Goal: Task Accomplishment & Management: Manage account settings

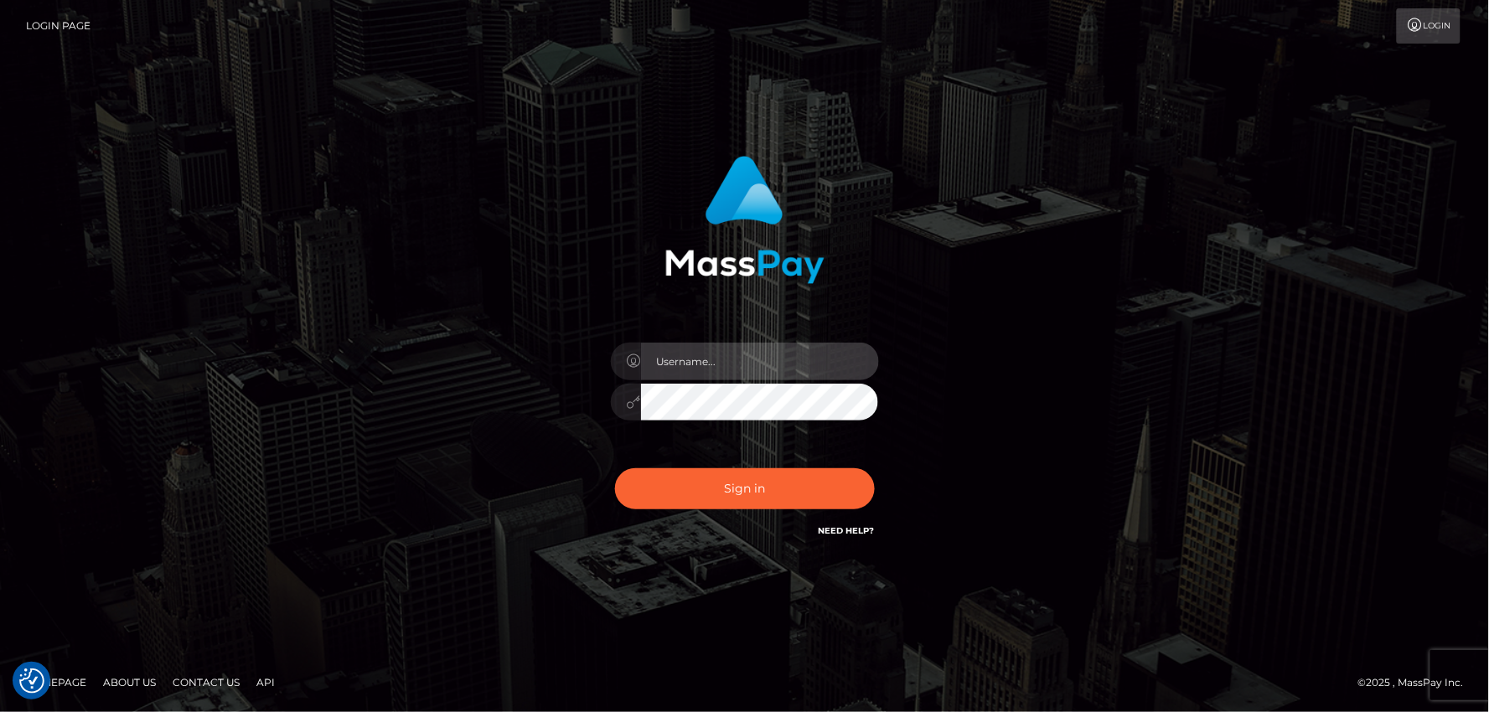
click at [690, 363] on input "text" at bounding box center [760, 362] width 238 height 38
type input "mdem"
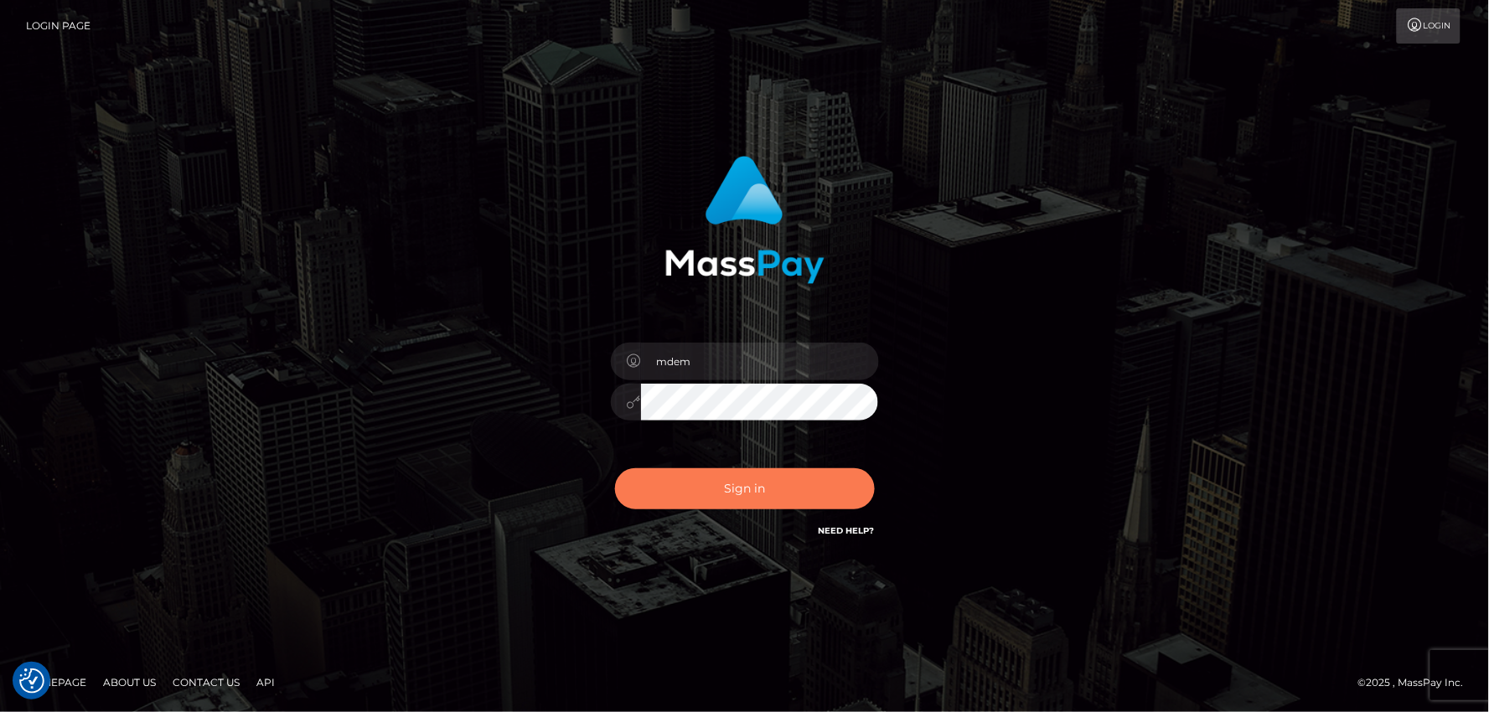
click at [726, 503] on button "Sign in" at bounding box center [745, 488] width 260 height 41
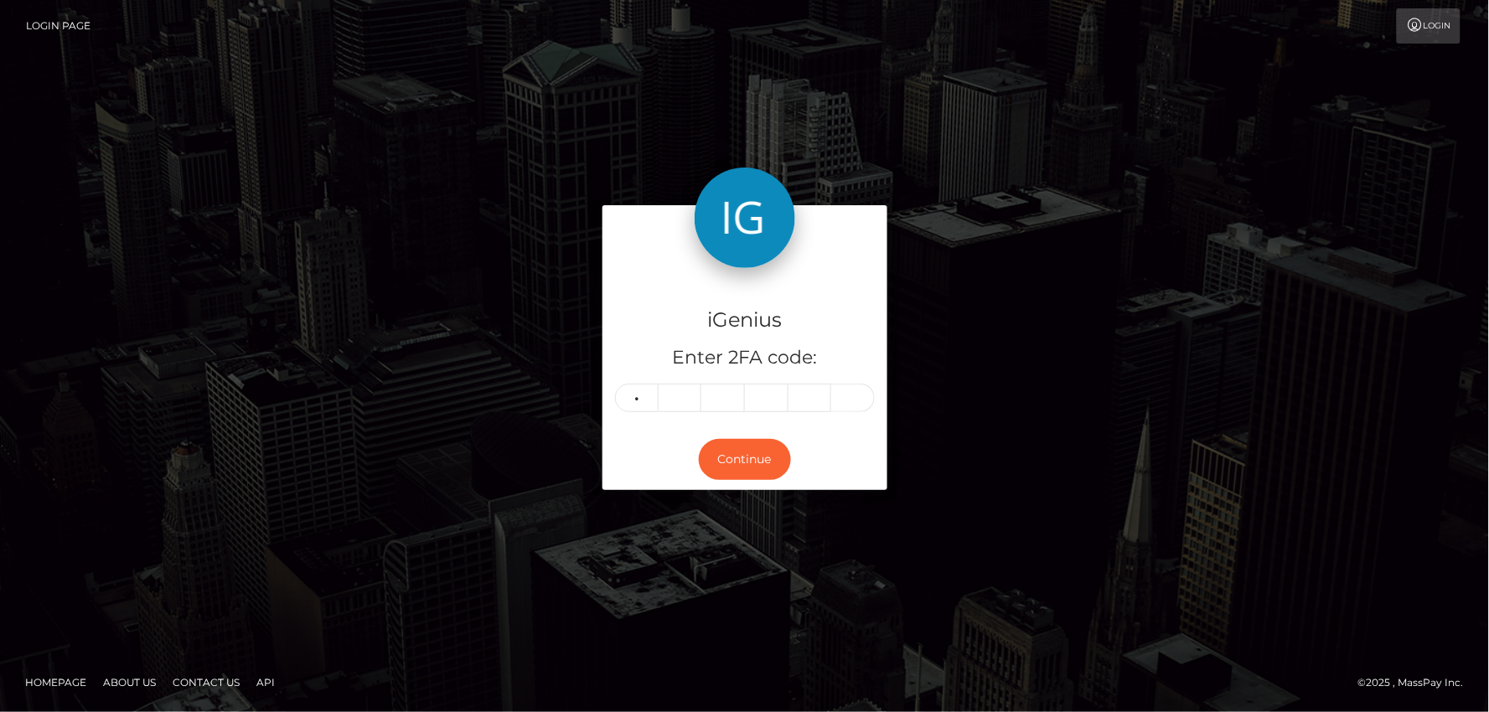
type input "3"
type input "7"
type input "5"
type input "9"
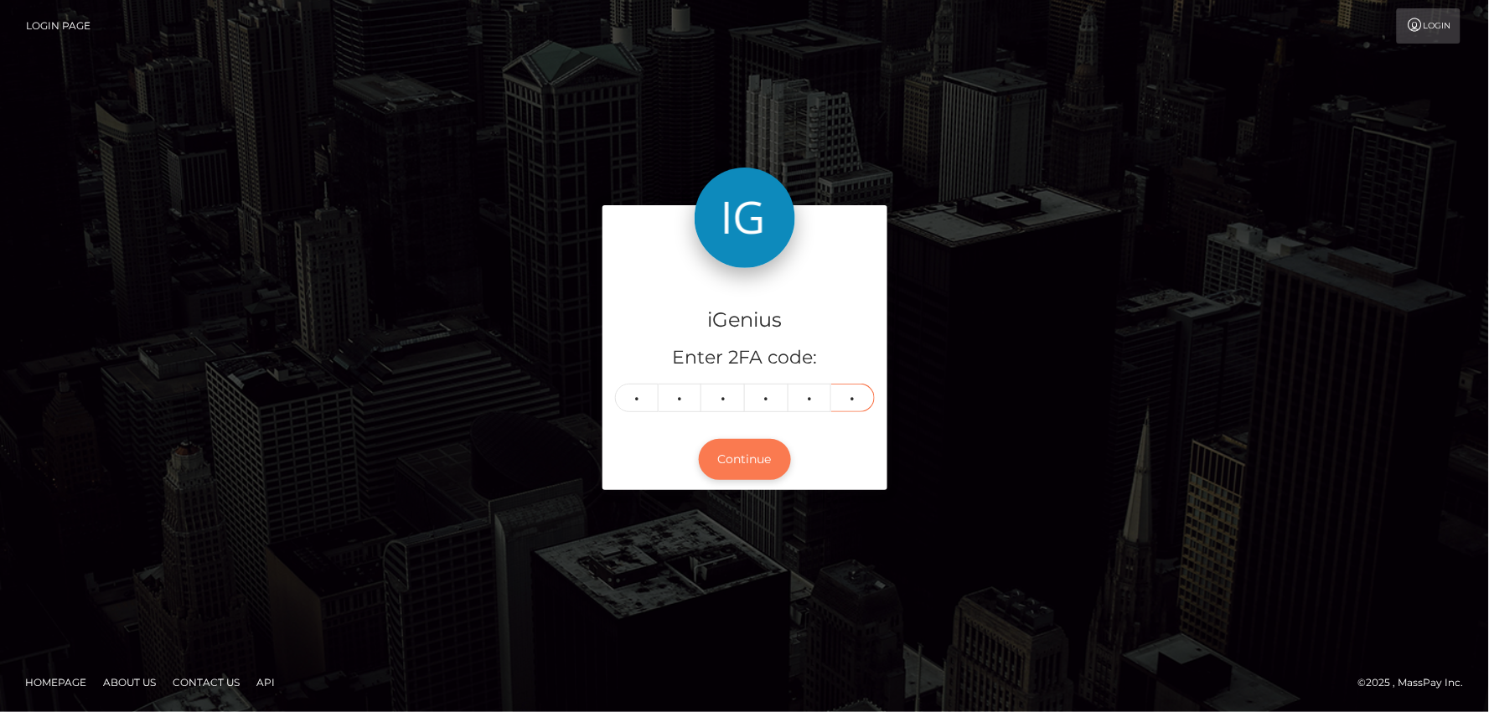
type input "6"
click at [752, 453] on button "Continue" at bounding box center [745, 459] width 92 height 41
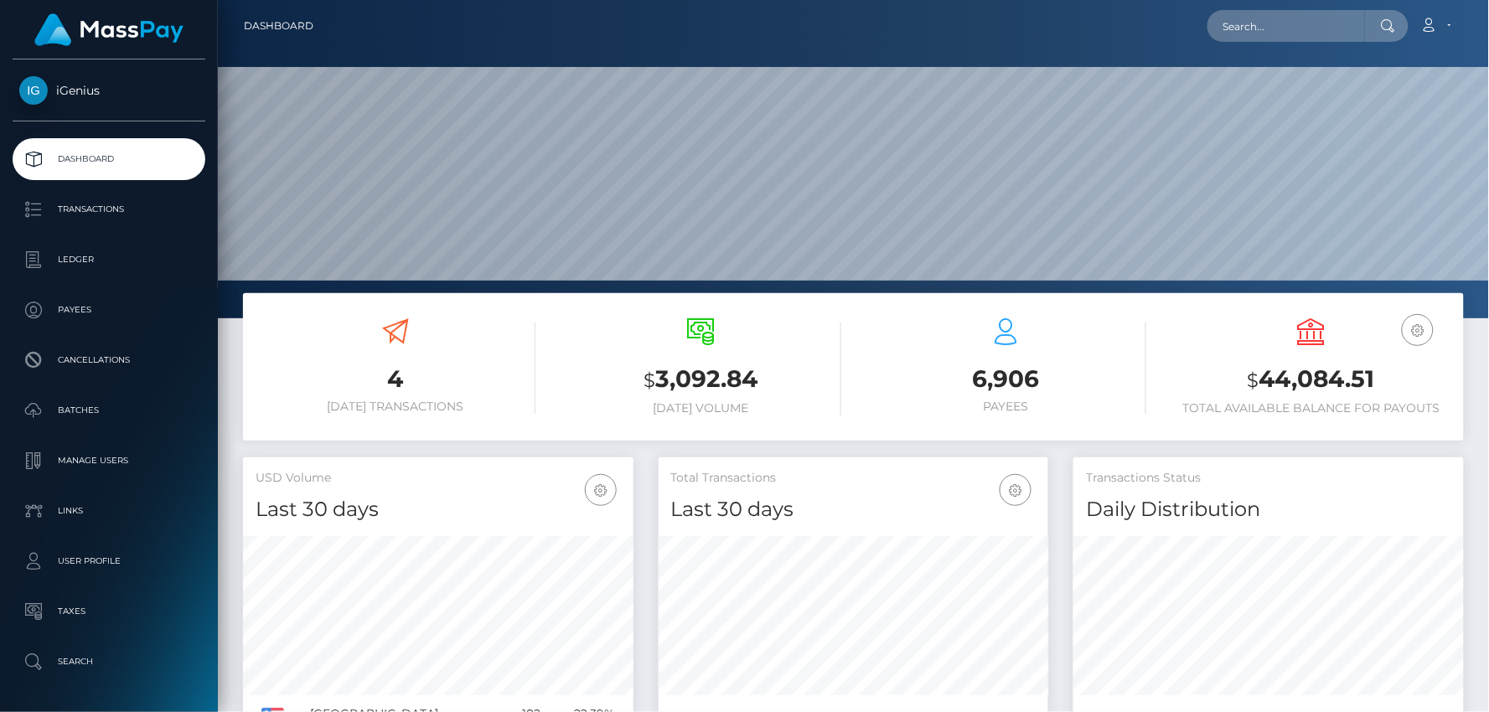
scroll to position [297, 390]
